Goal: Navigation & Orientation: Find specific page/section

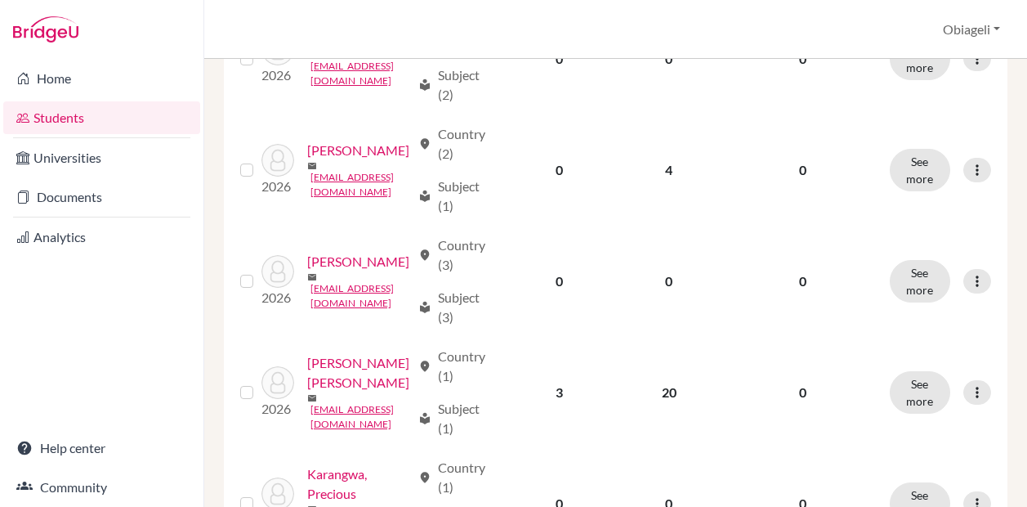
scroll to position [2095, 0]
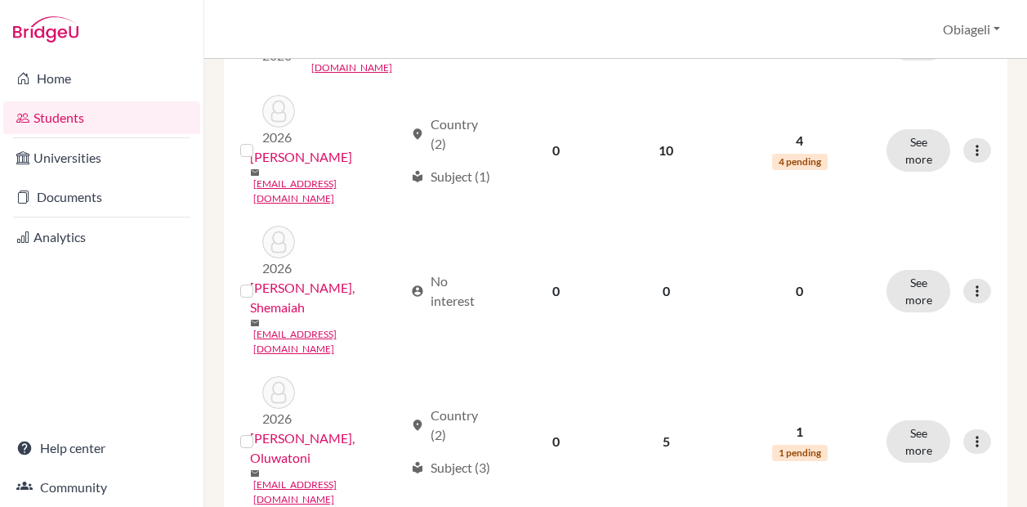
scroll to position [1959, 0]
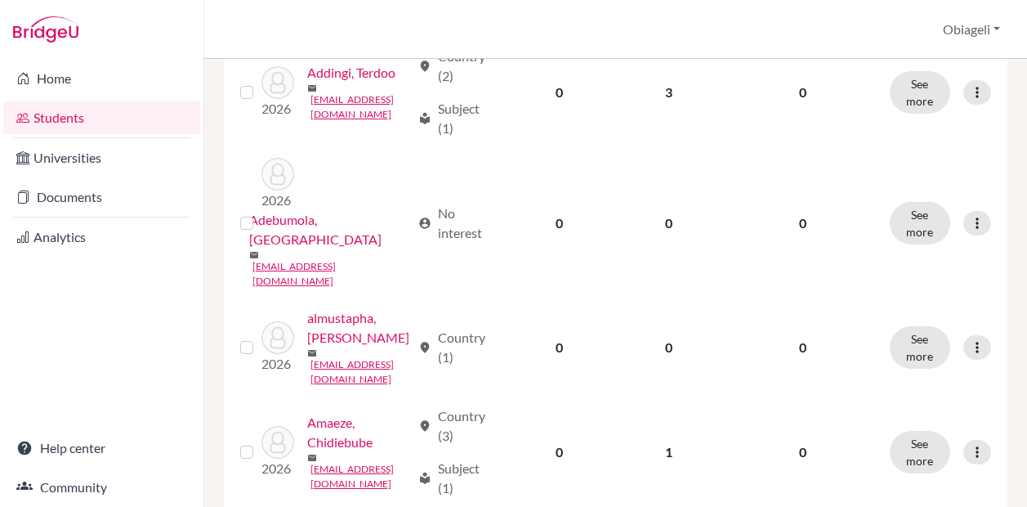
scroll to position [311, 0]
